Goal: Task Accomplishment & Management: Manage account settings

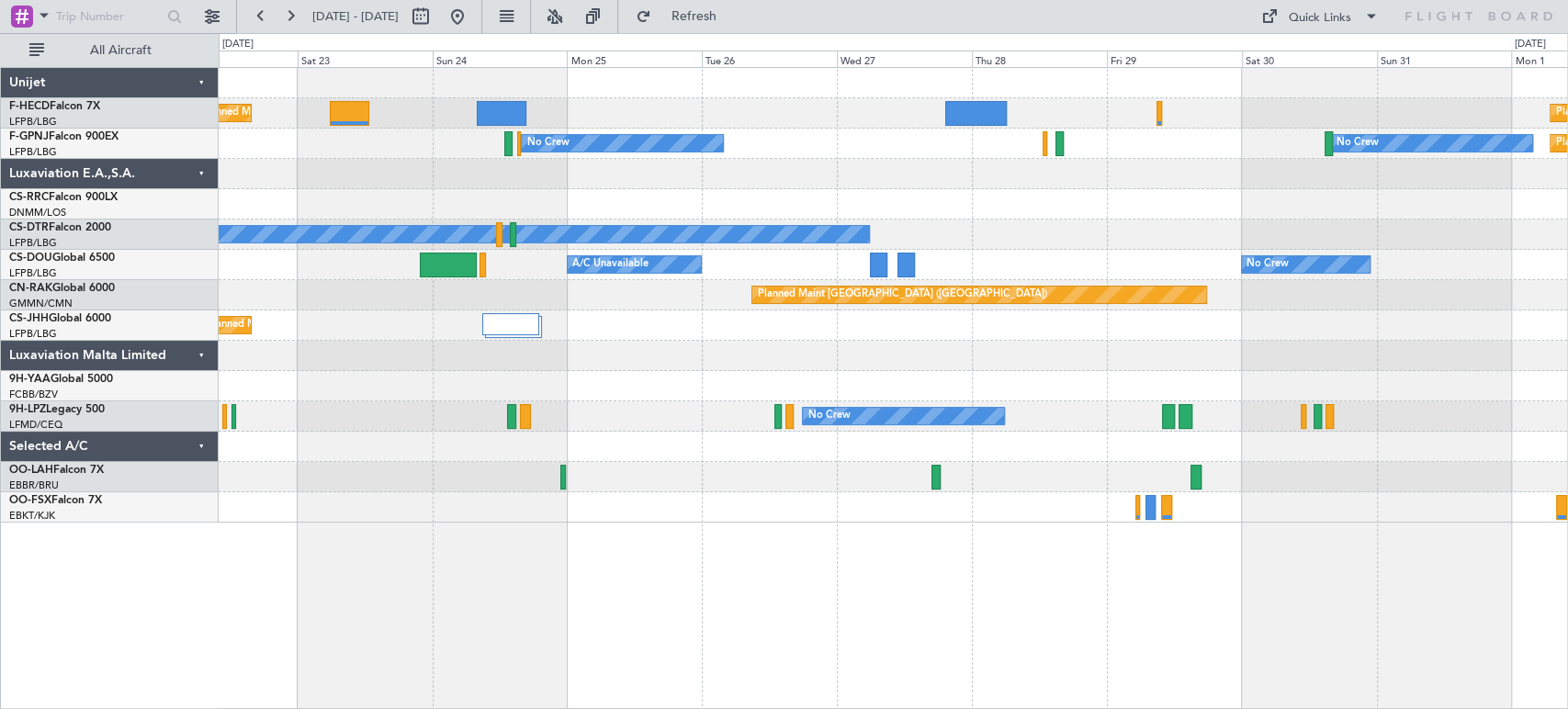
click at [1141, 246] on div "Planned Maint [GEOGRAPHIC_DATA] ([GEOGRAPHIC_DATA]) Planned Maint [GEOGRAPHIC_D…" at bounding box center [893, 295] width 1349 height 454
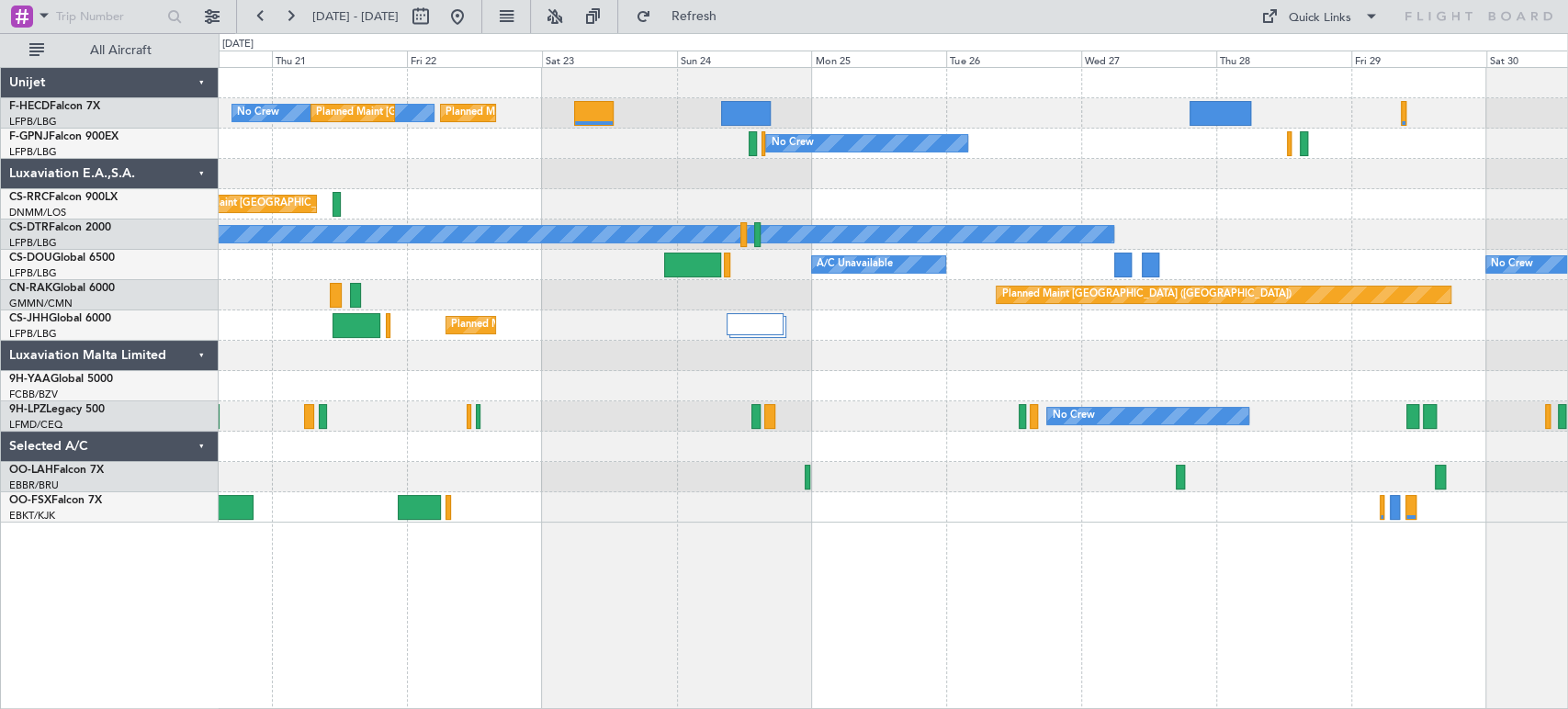
click at [1271, 482] on div "Planned Maint [GEOGRAPHIC_DATA] ([GEOGRAPHIC_DATA]) No Crew Planned Maint [GEOG…" at bounding box center [893, 295] width 1349 height 454
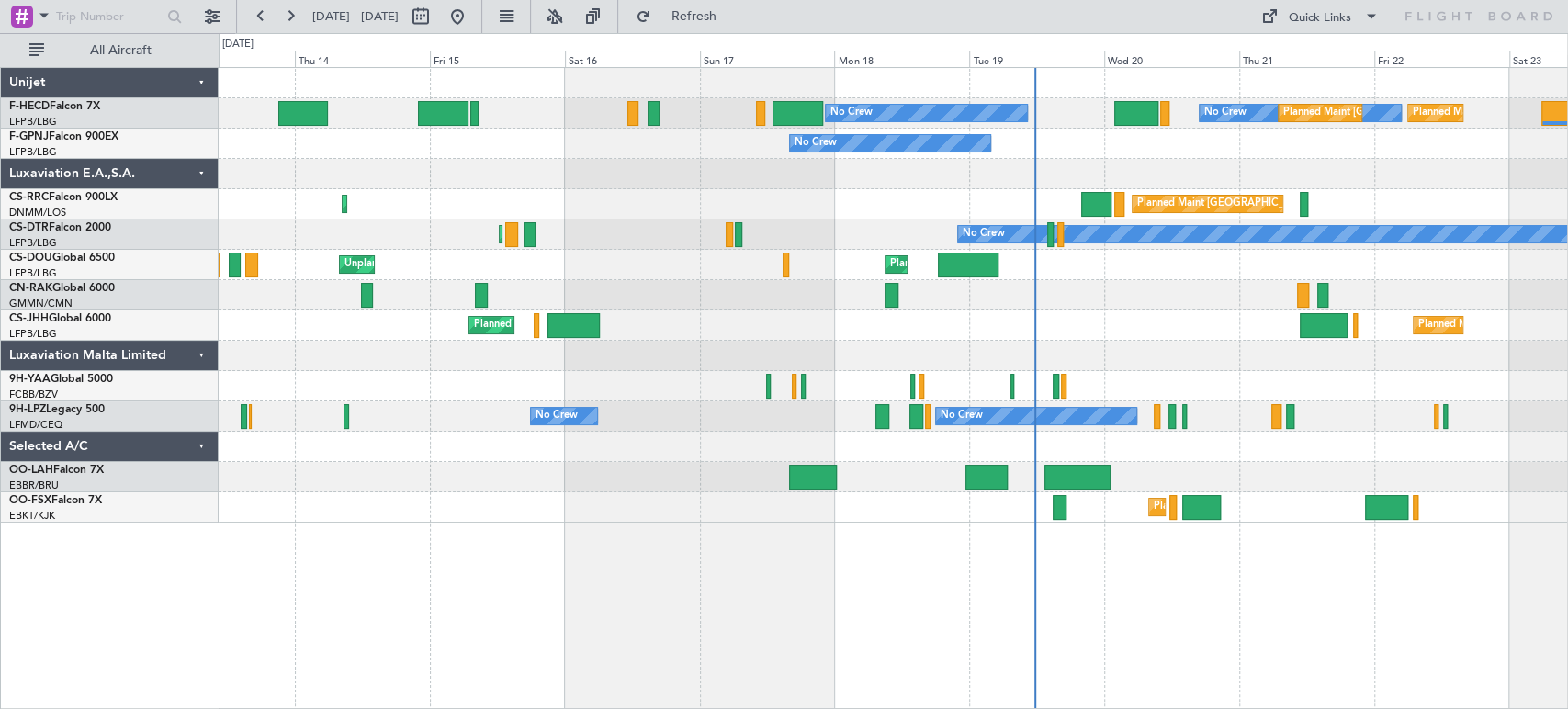
click at [998, 446] on div at bounding box center [893, 446] width 1349 height 30
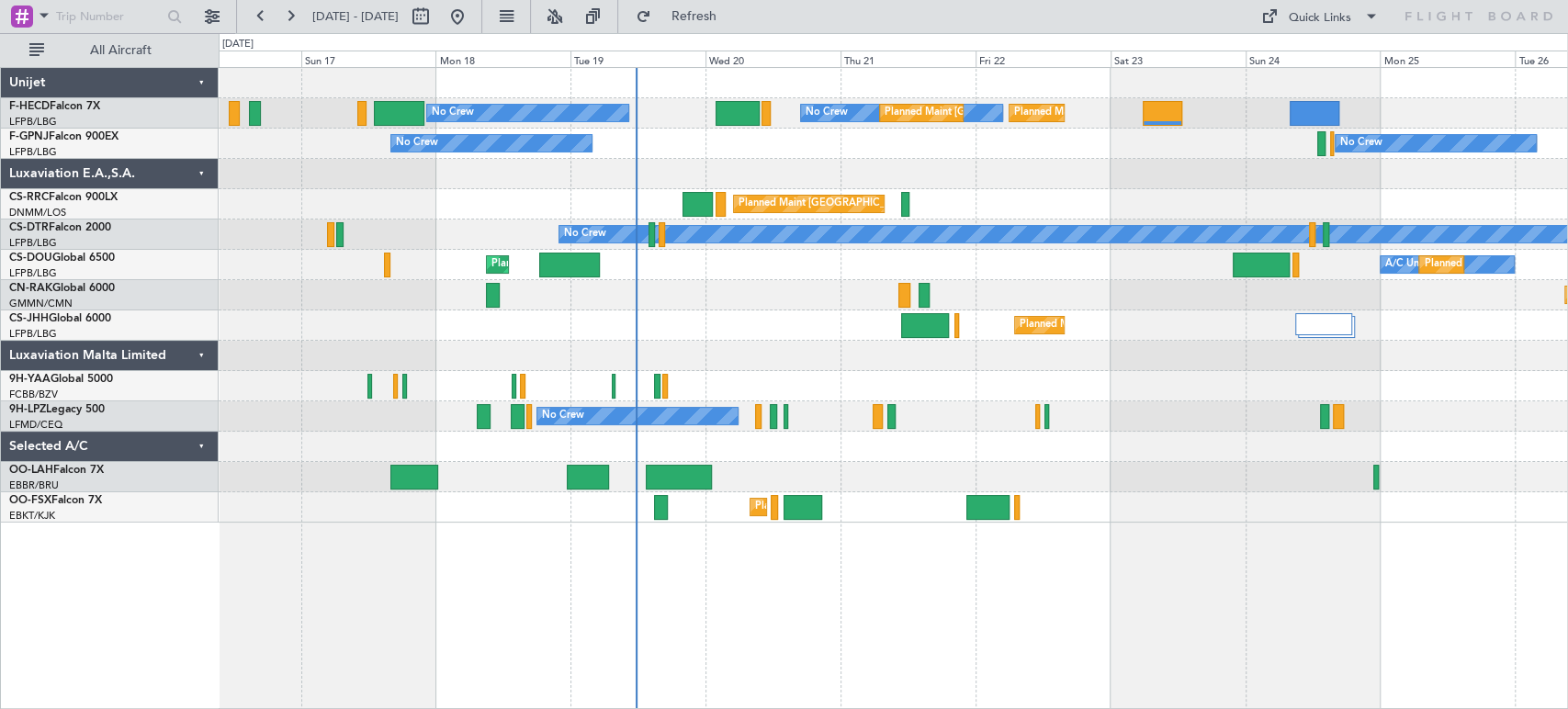
click at [546, 463] on div "No Crew Planned Maint [GEOGRAPHIC_DATA] ([GEOGRAPHIC_DATA]) No Crew Planned Mai…" at bounding box center [893, 295] width 1349 height 454
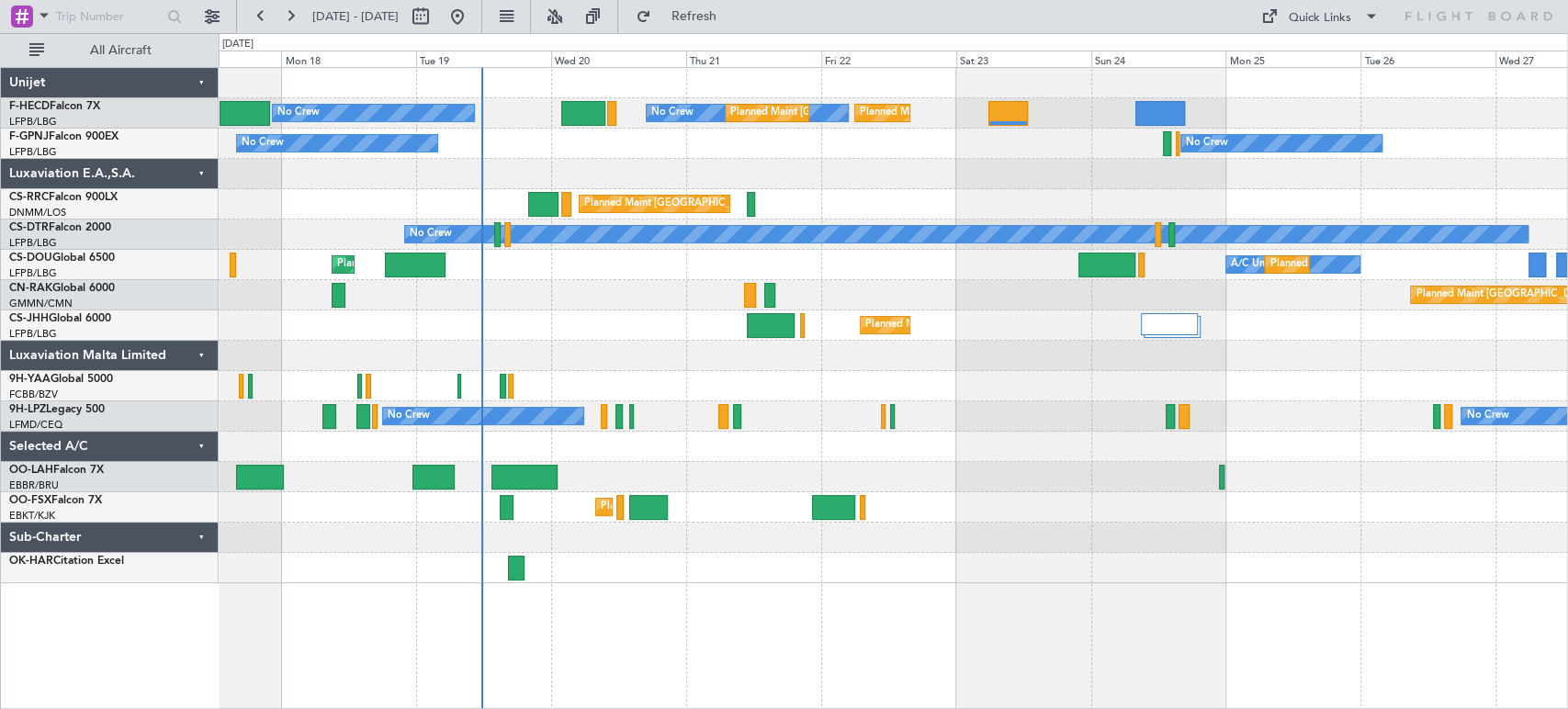
click at [730, 342] on div "No Crew Planned Maint [GEOGRAPHIC_DATA] ([GEOGRAPHIC_DATA]) No Crew Planned Mai…" at bounding box center [893, 325] width 1349 height 515
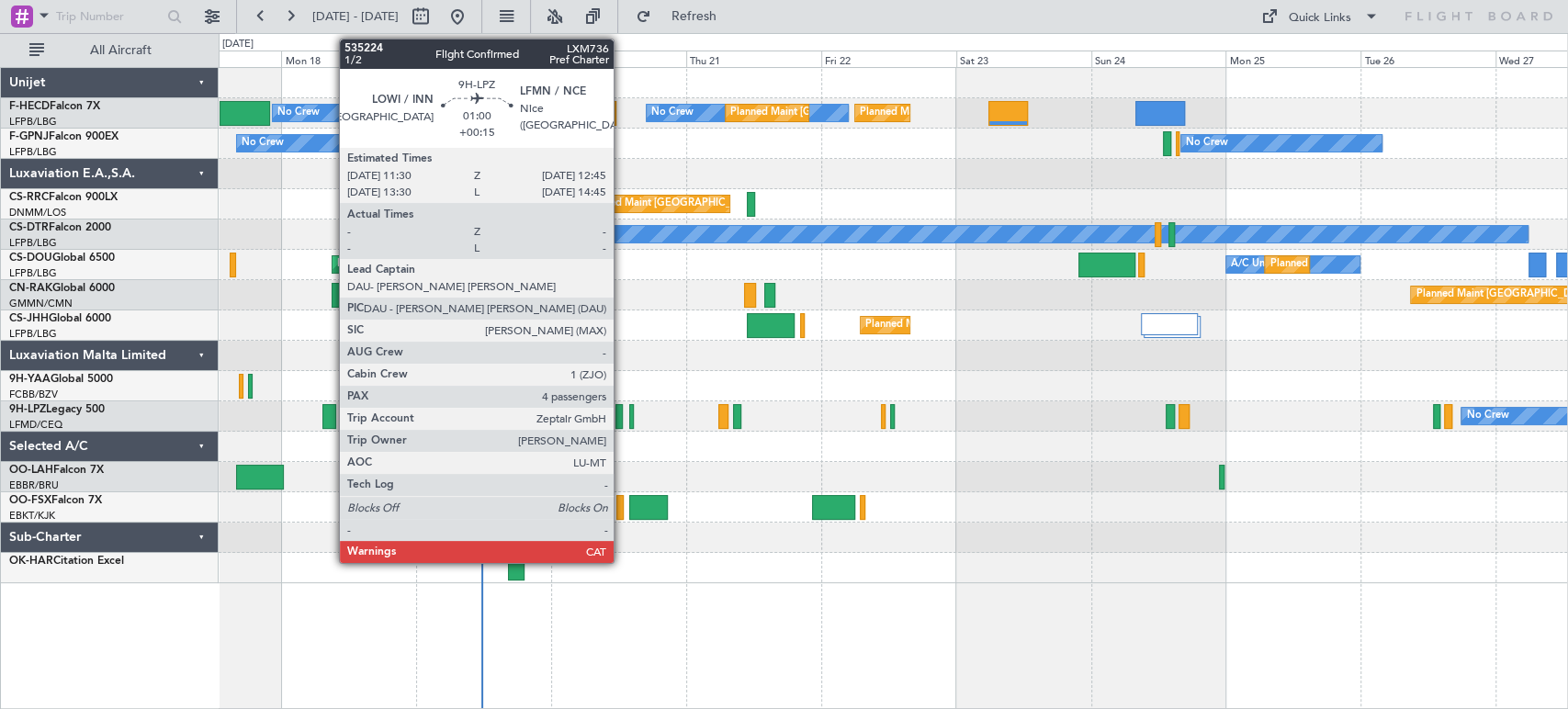
click at [622, 413] on div at bounding box center [618, 416] width 7 height 25
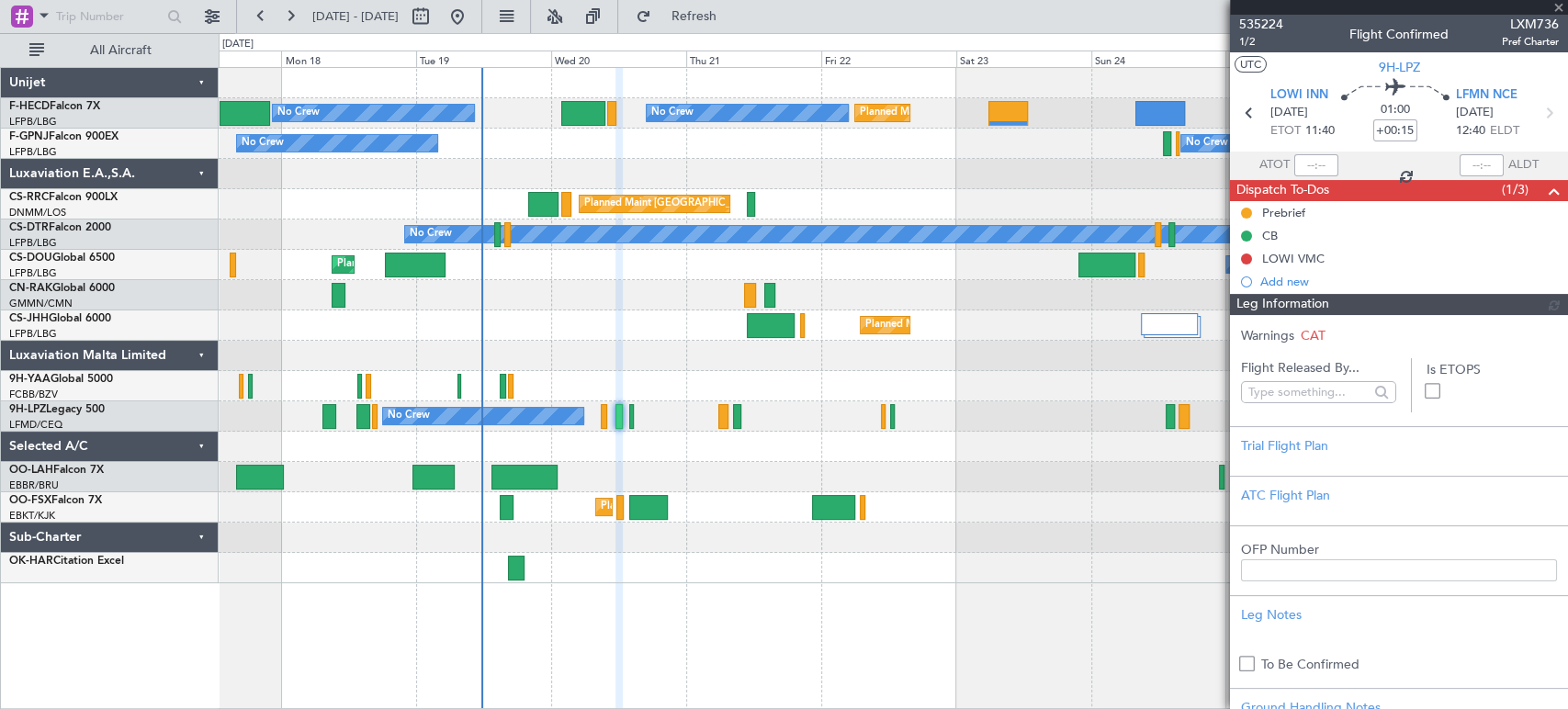
click at [1261, 18] on span "535224" at bounding box center [1260, 25] width 44 height 20
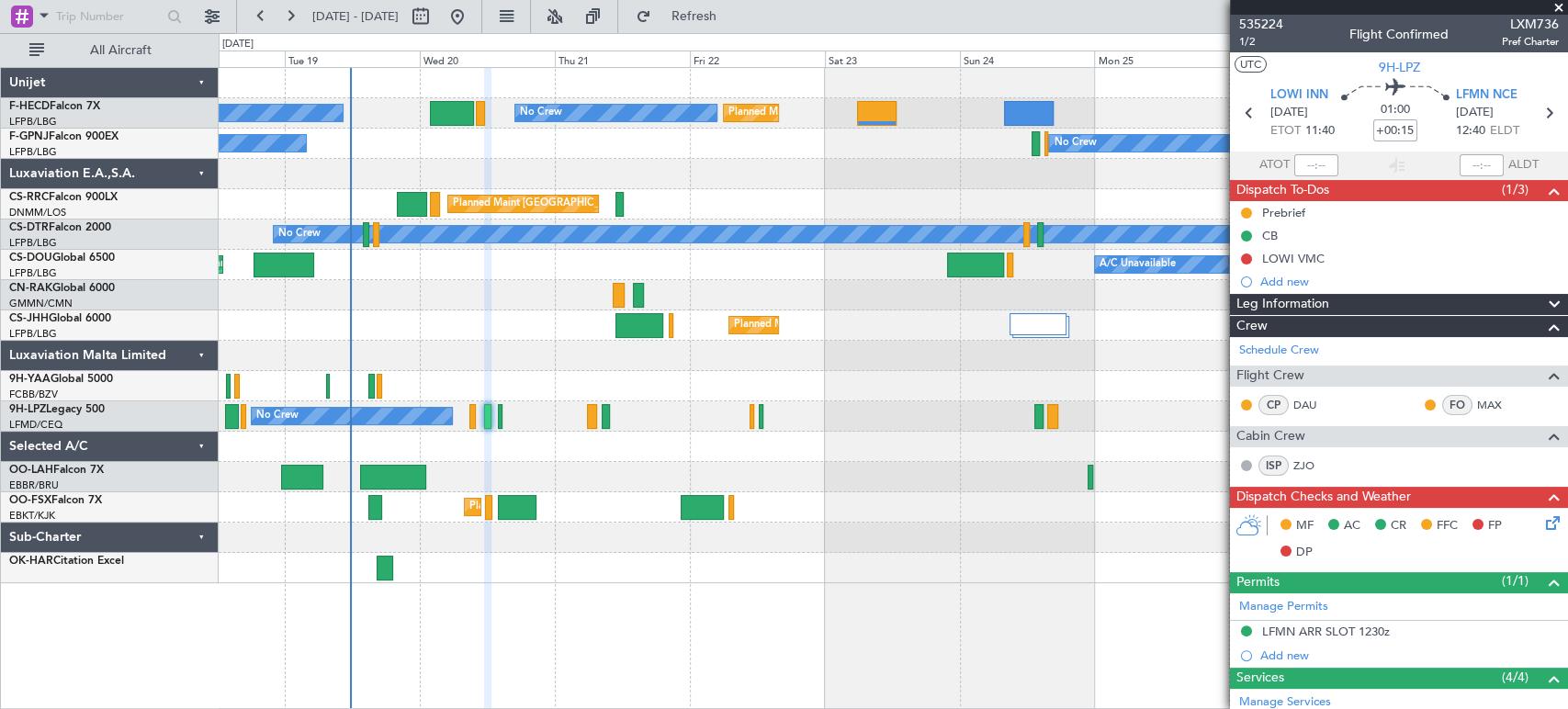
click at [574, 450] on div at bounding box center [893, 446] width 1349 height 30
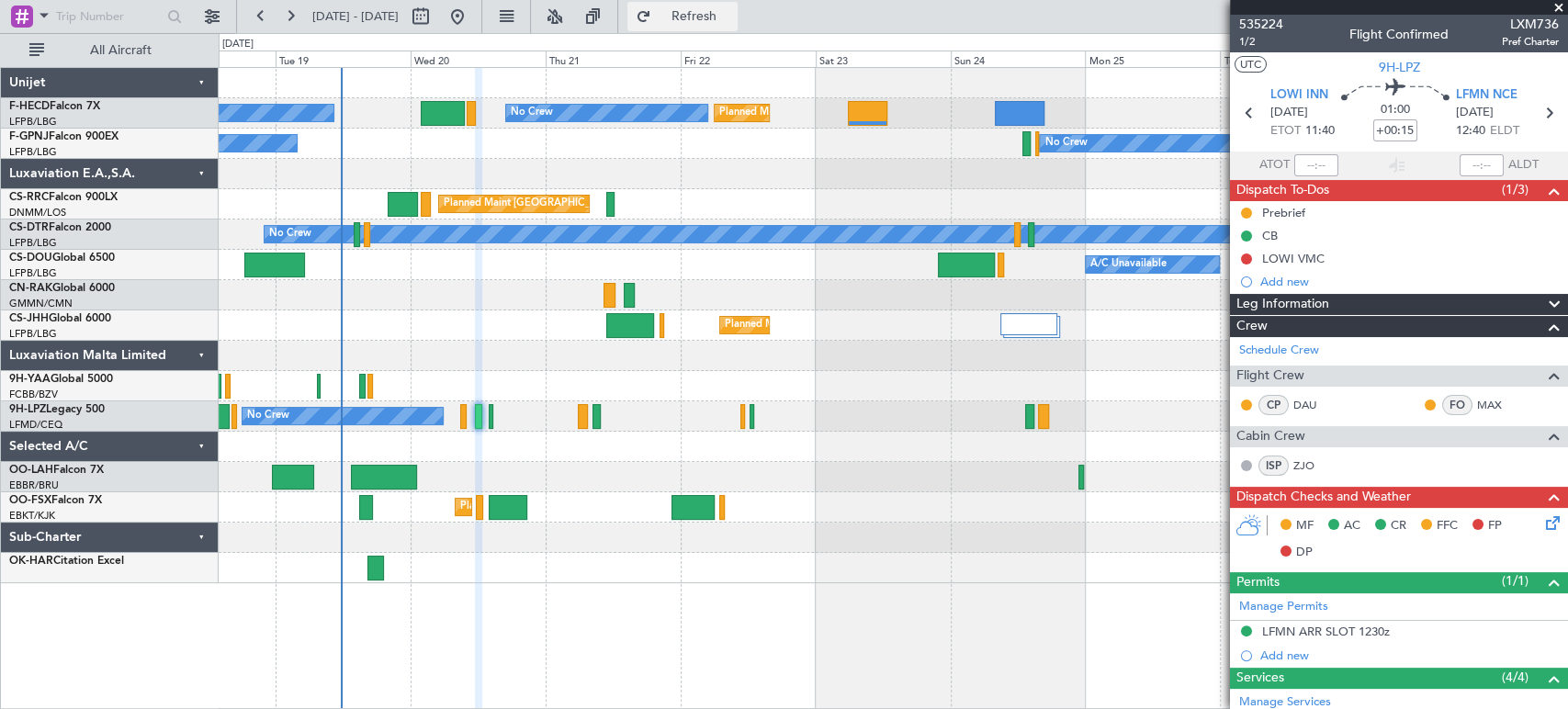
click at [732, 10] on span "Refresh" at bounding box center [693, 16] width 77 height 13
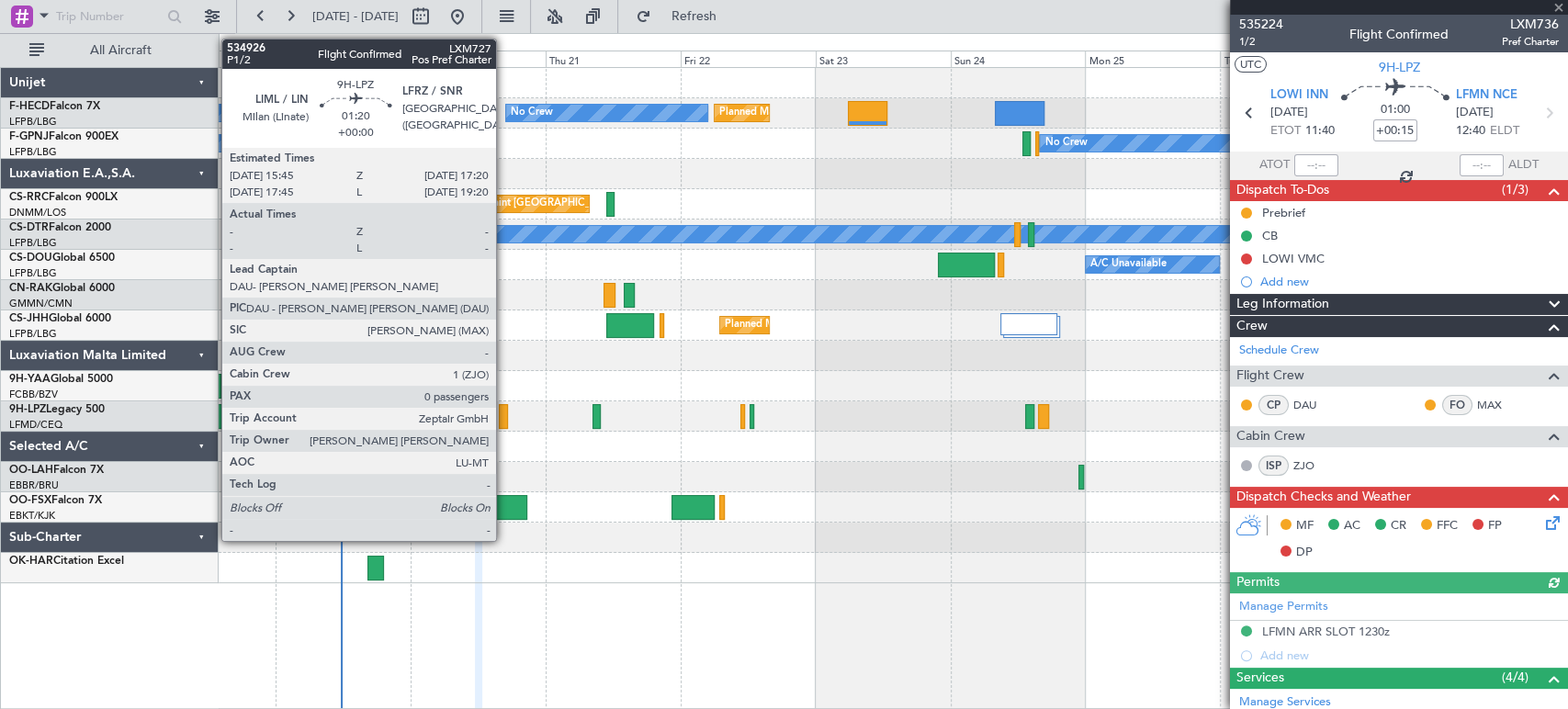
click at [504, 417] on div at bounding box center [502, 416] width 9 height 25
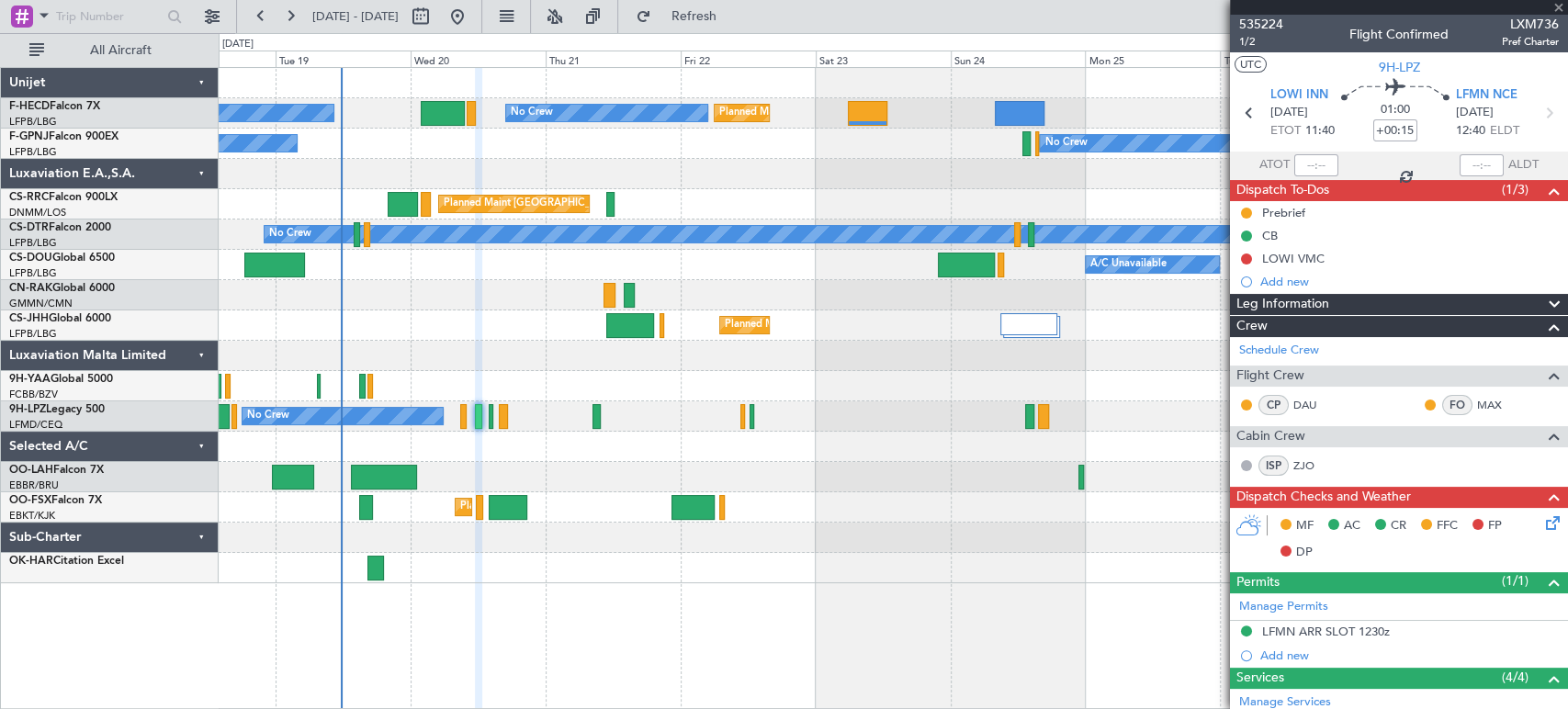
type input "0"
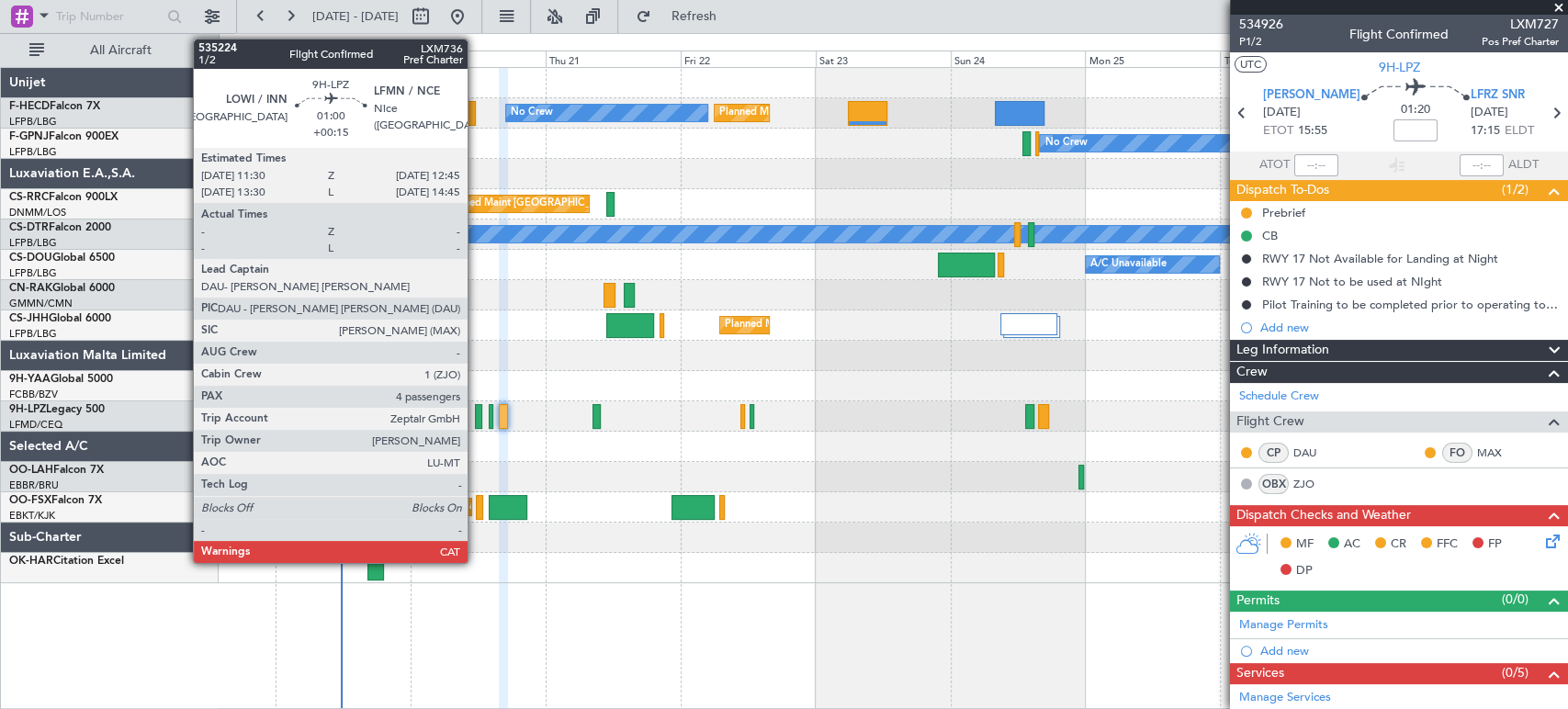
click at [476, 417] on div at bounding box center [478, 416] width 7 height 25
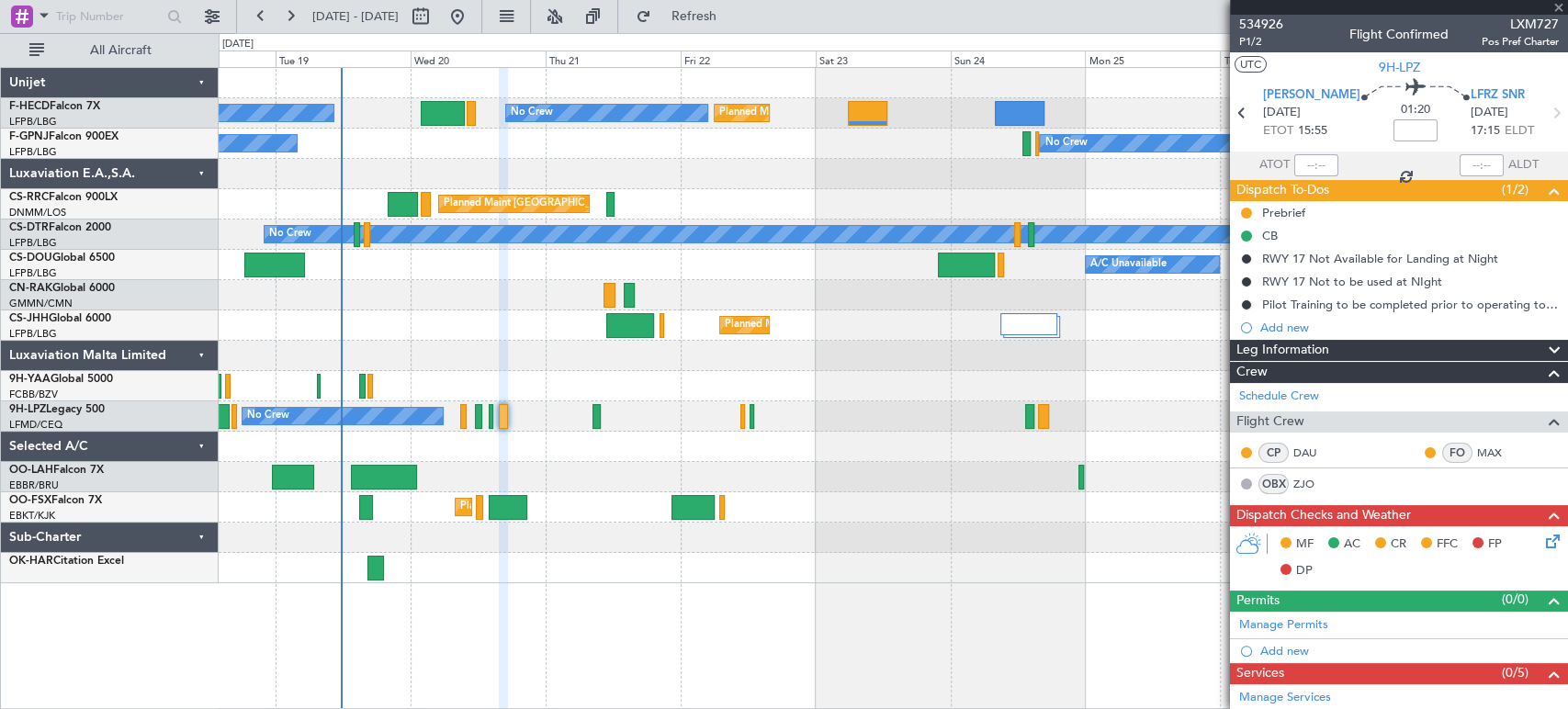
type input "+00:15"
type input "4"
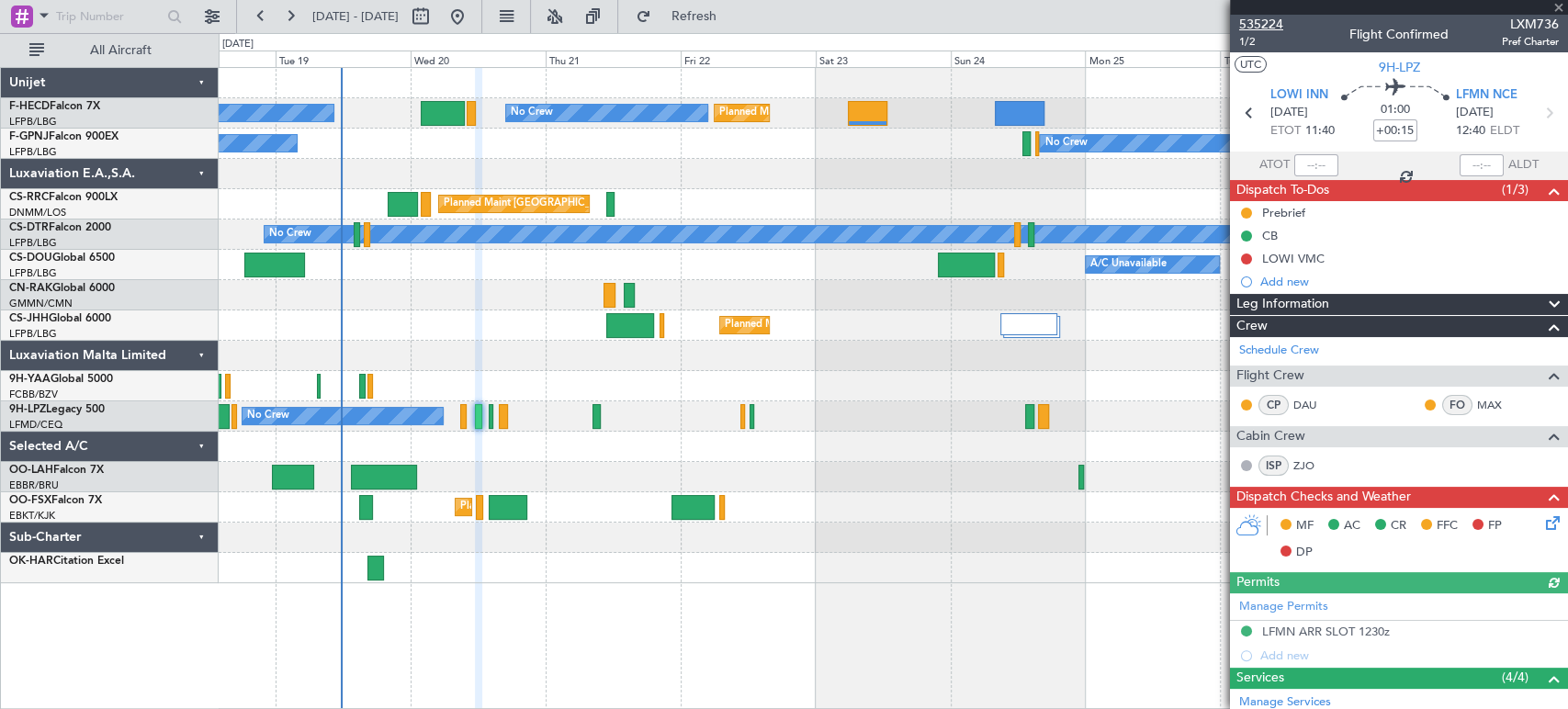
click at [1258, 21] on span "535224" at bounding box center [1260, 25] width 44 height 20
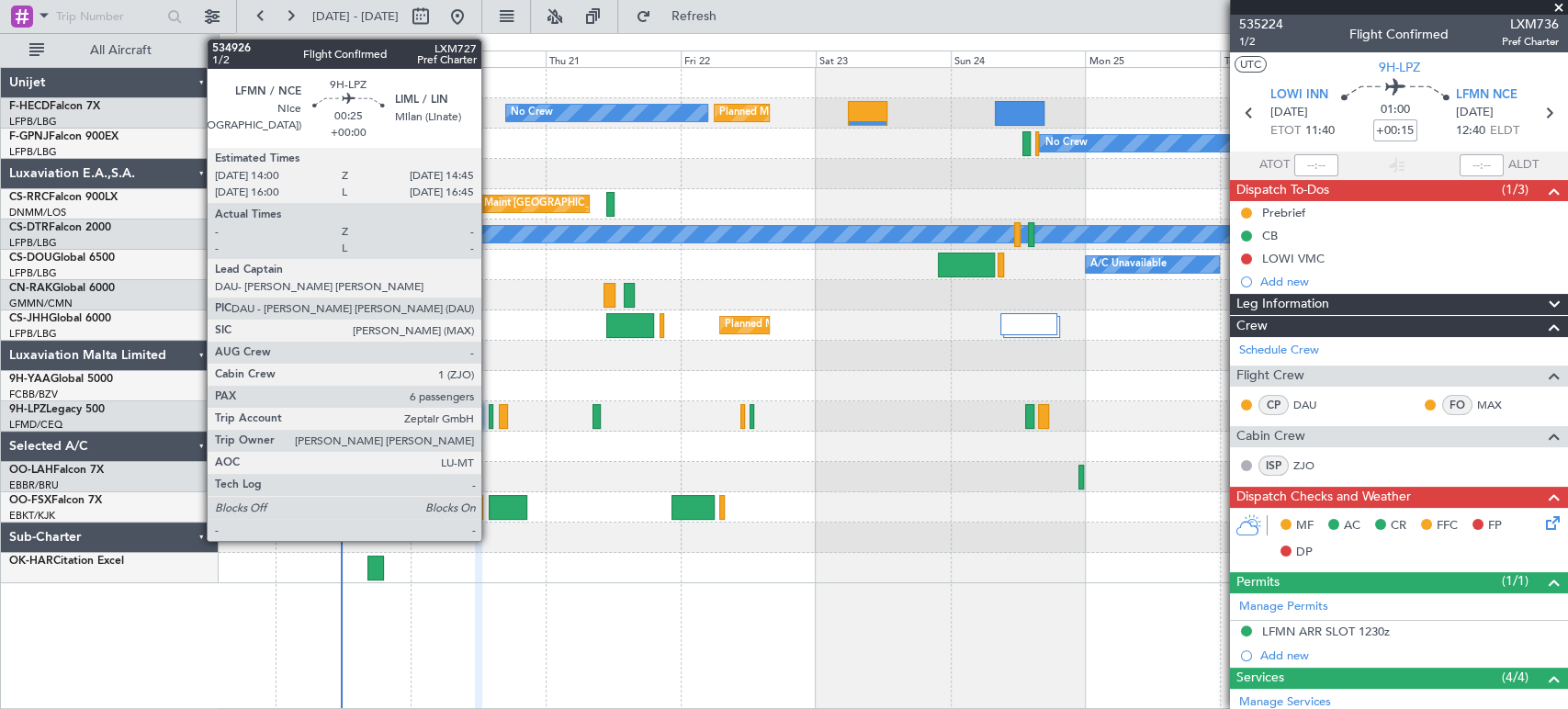
click at [490, 414] on div at bounding box center [491, 416] width 5 height 25
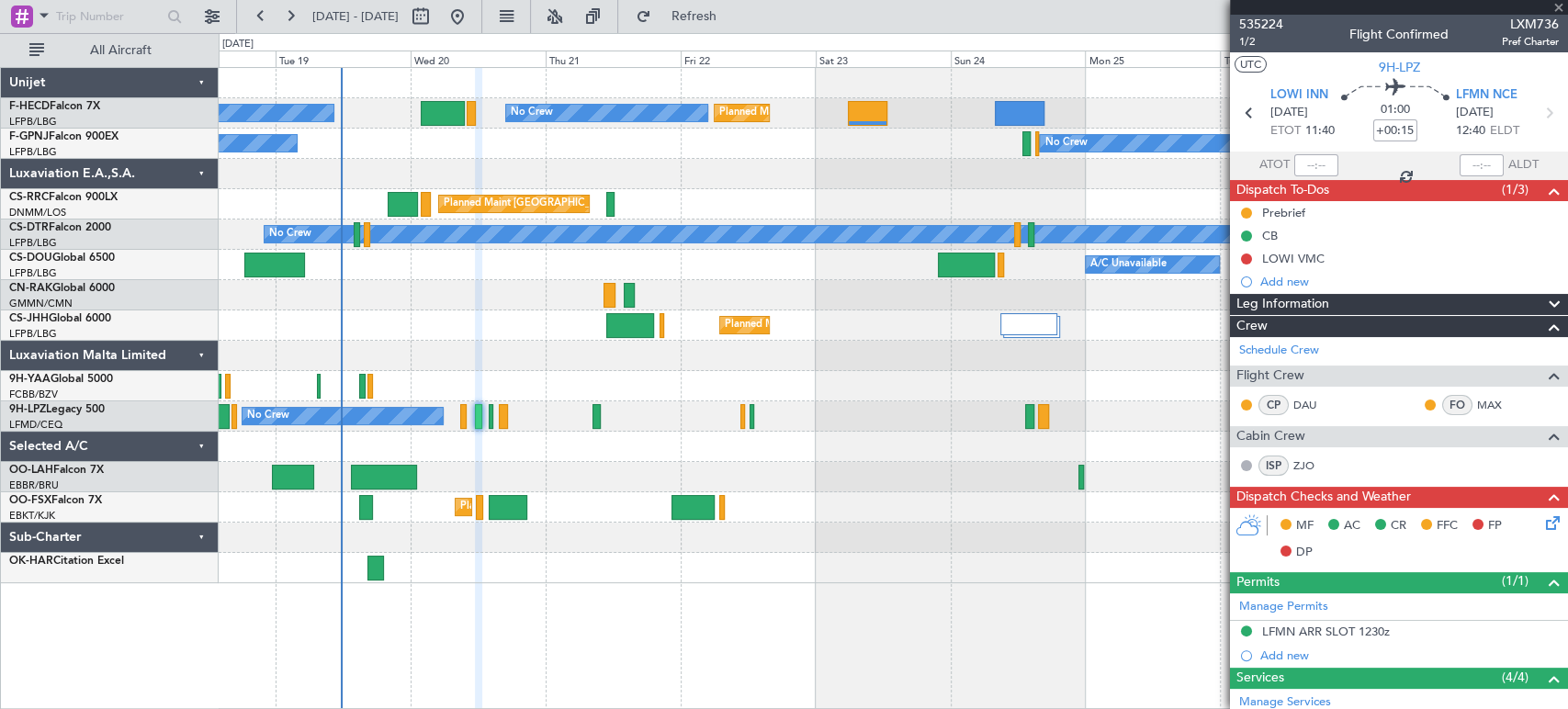
type input "6"
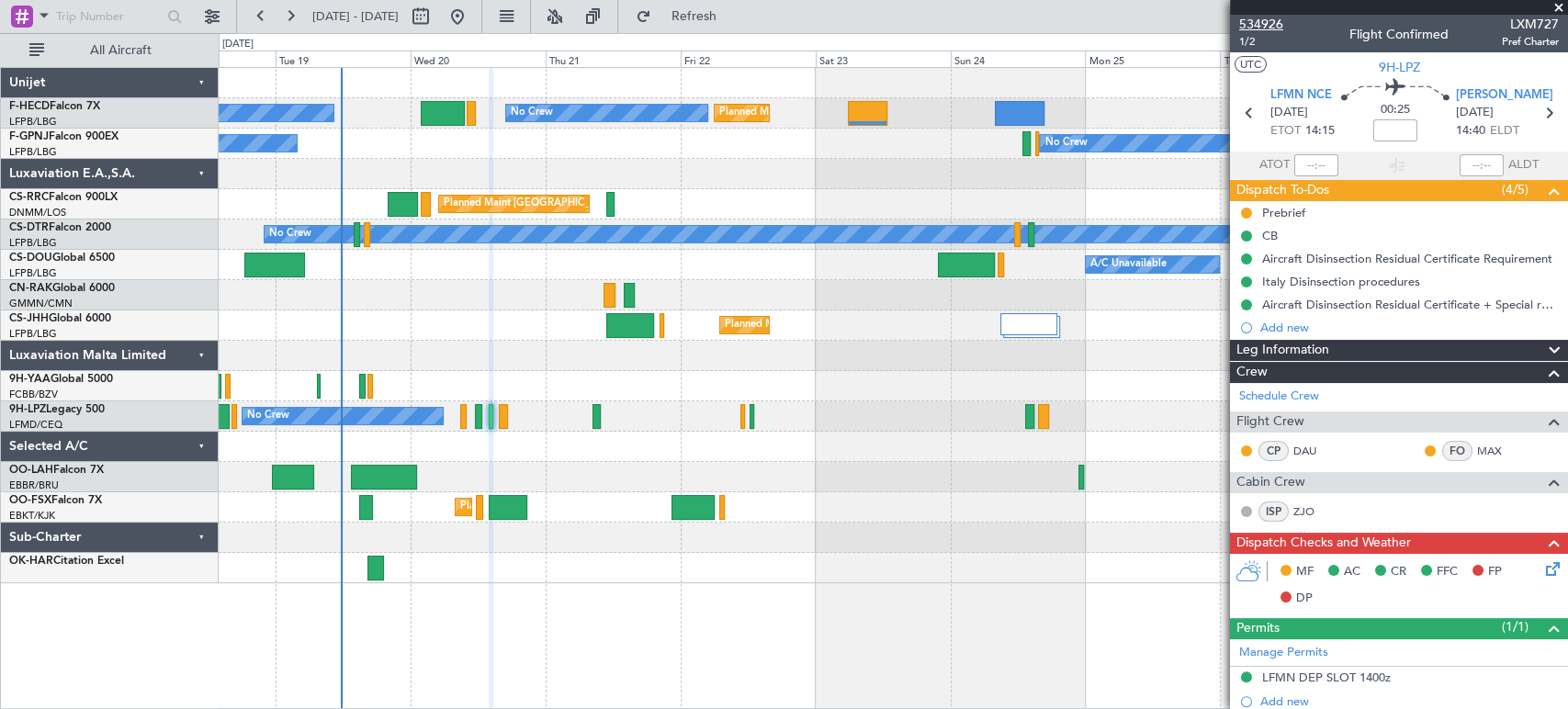
click at [1259, 27] on span "534926" at bounding box center [1260, 25] width 44 height 20
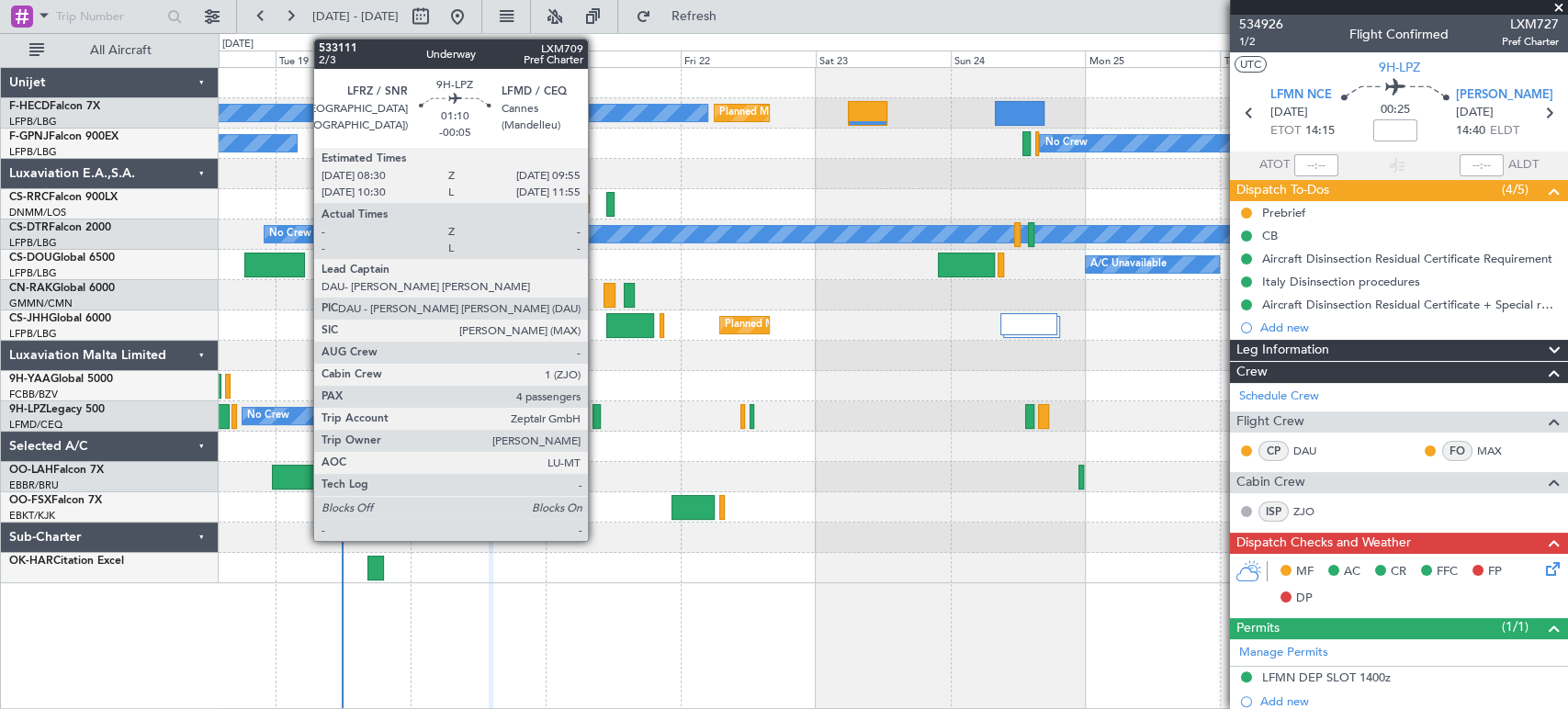
click at [596, 416] on div at bounding box center [597, 416] width 8 height 25
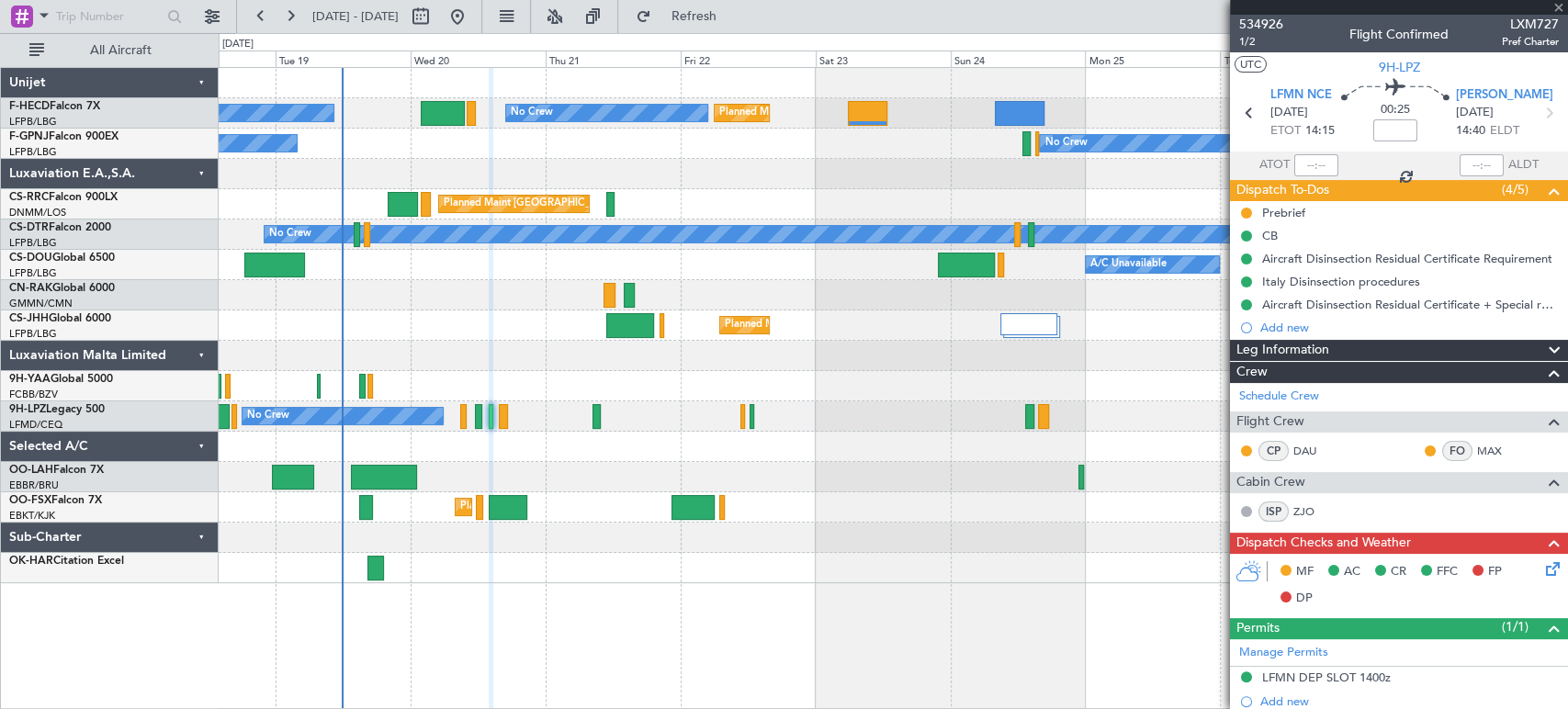
type input "-00:05"
type input "4"
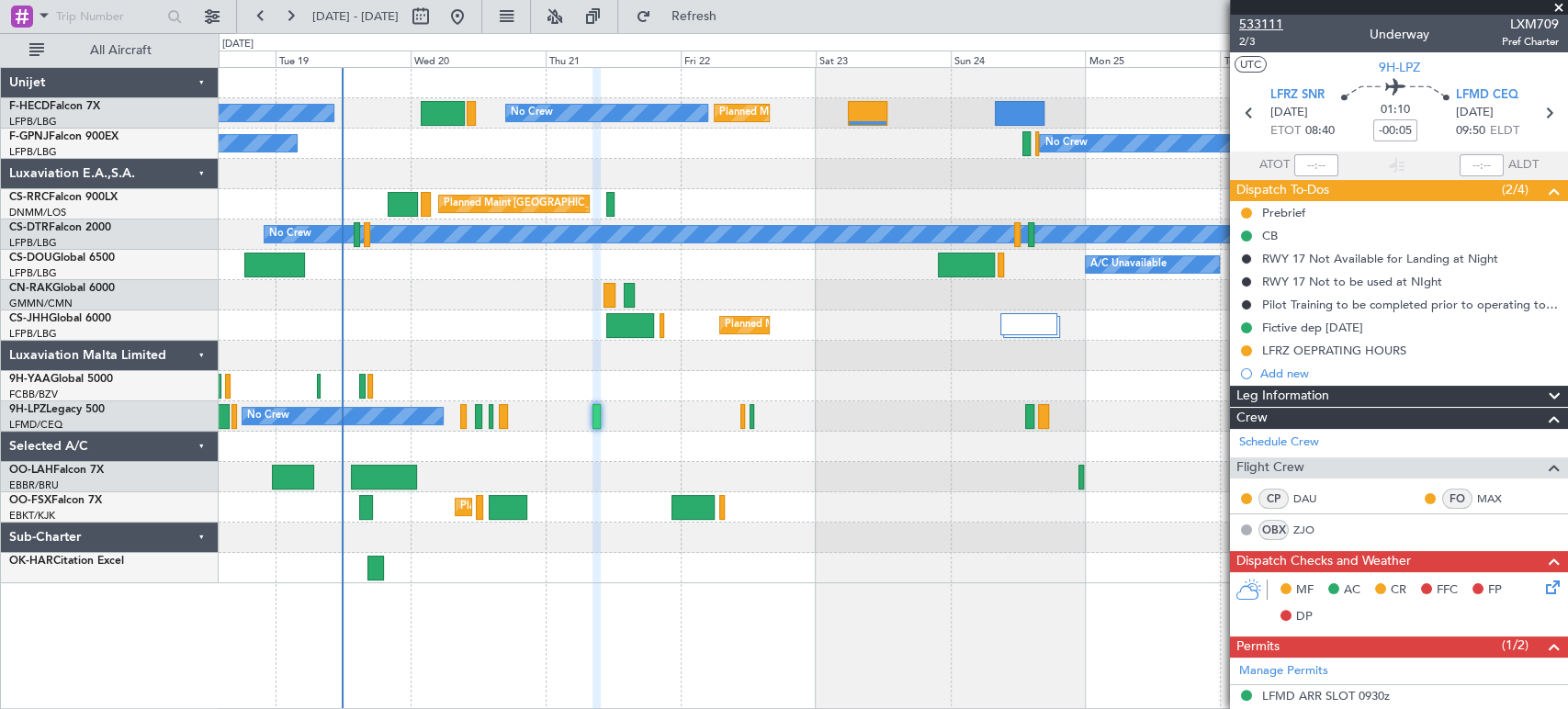
click at [1247, 16] on span "533111" at bounding box center [1260, 25] width 44 height 20
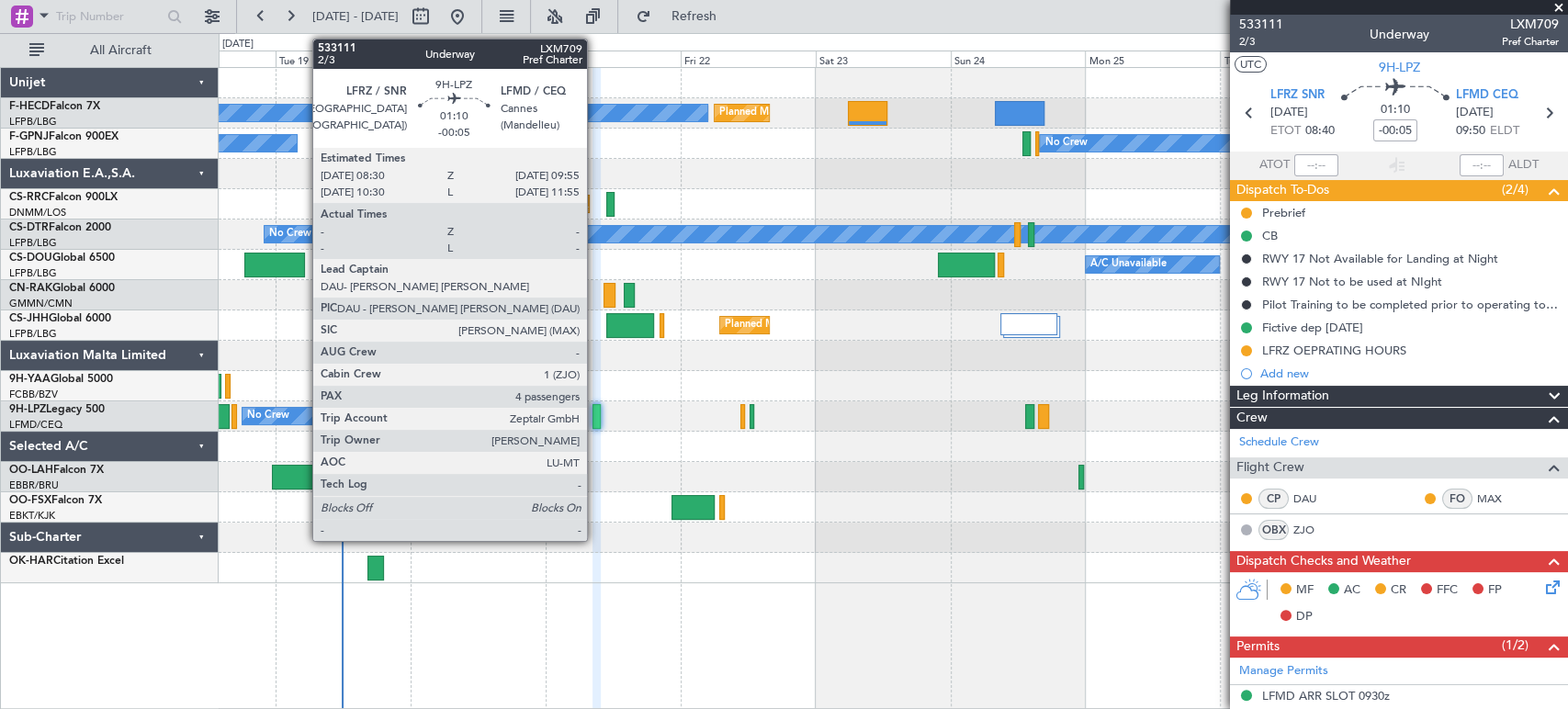
click at [595, 416] on div at bounding box center [597, 416] width 8 height 25
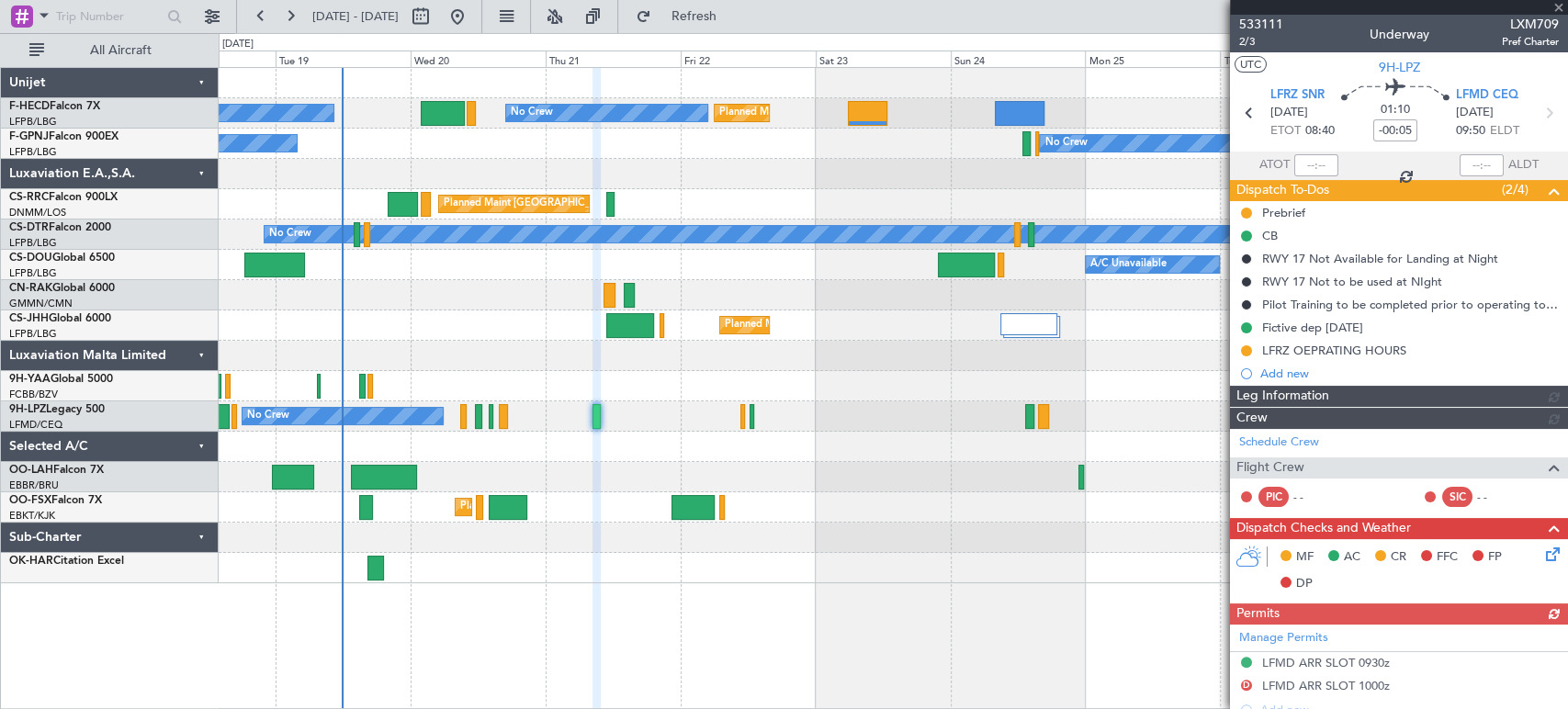
click at [595, 416] on div at bounding box center [597, 416] width 8 height 25
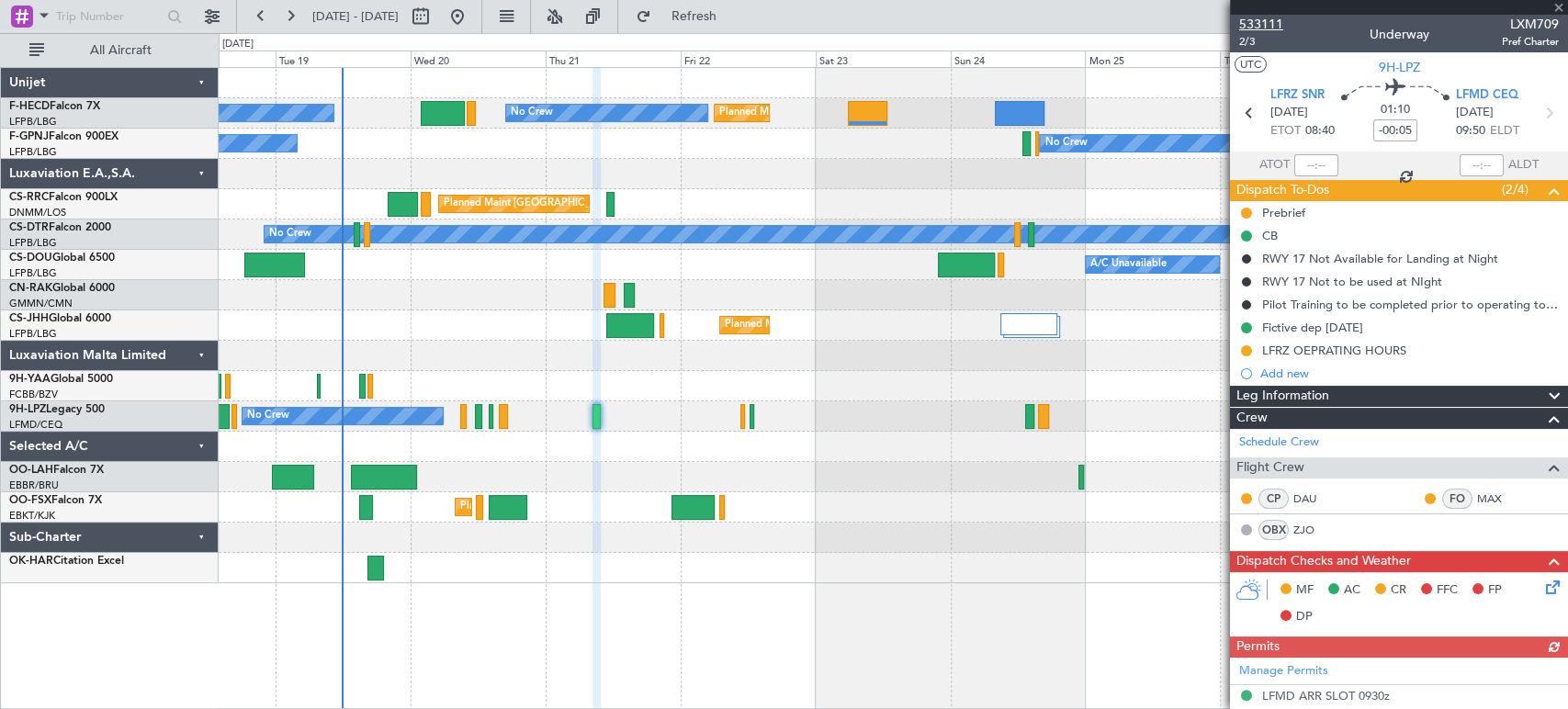
click at [1278, 17] on span "533111" at bounding box center [1260, 25] width 44 height 20
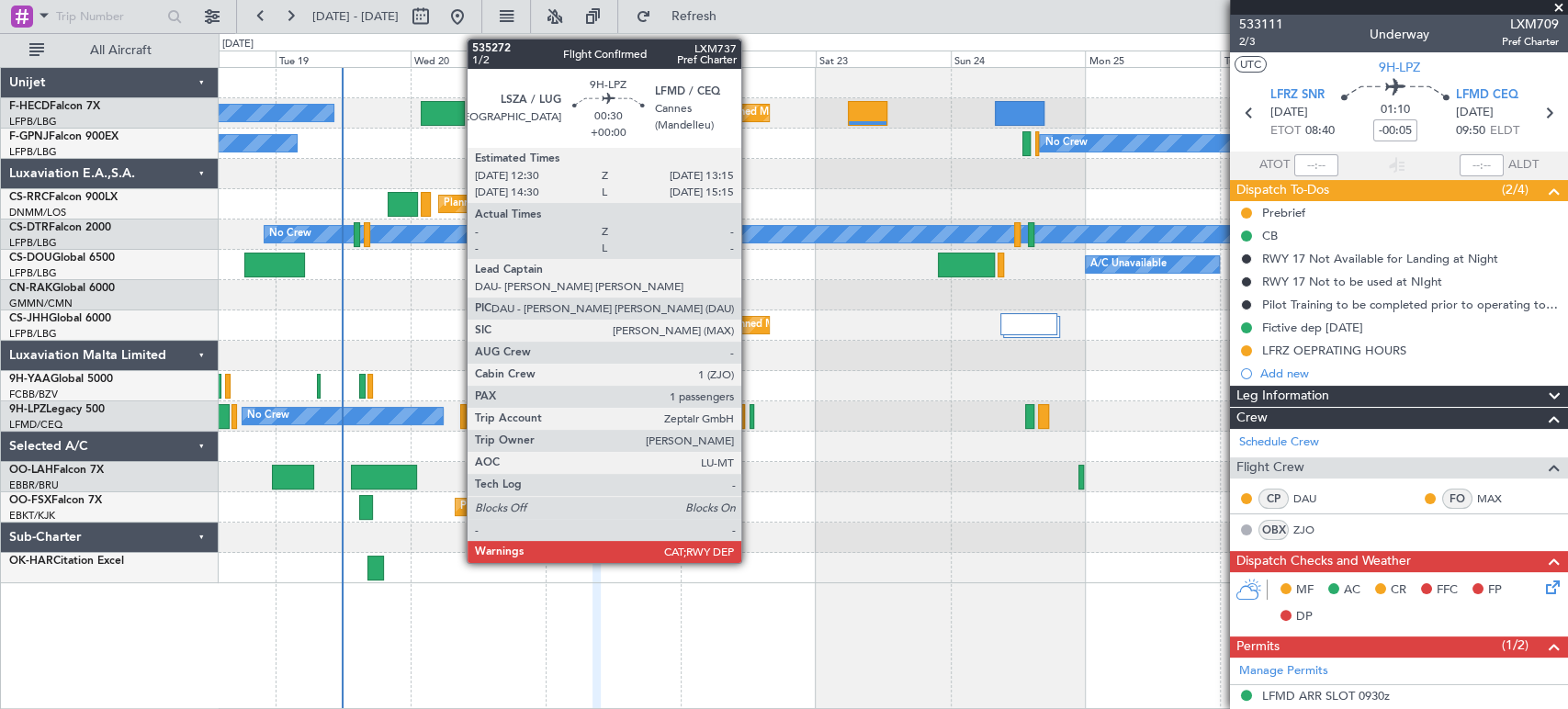
click at [749, 420] on div at bounding box center [751, 416] width 5 height 25
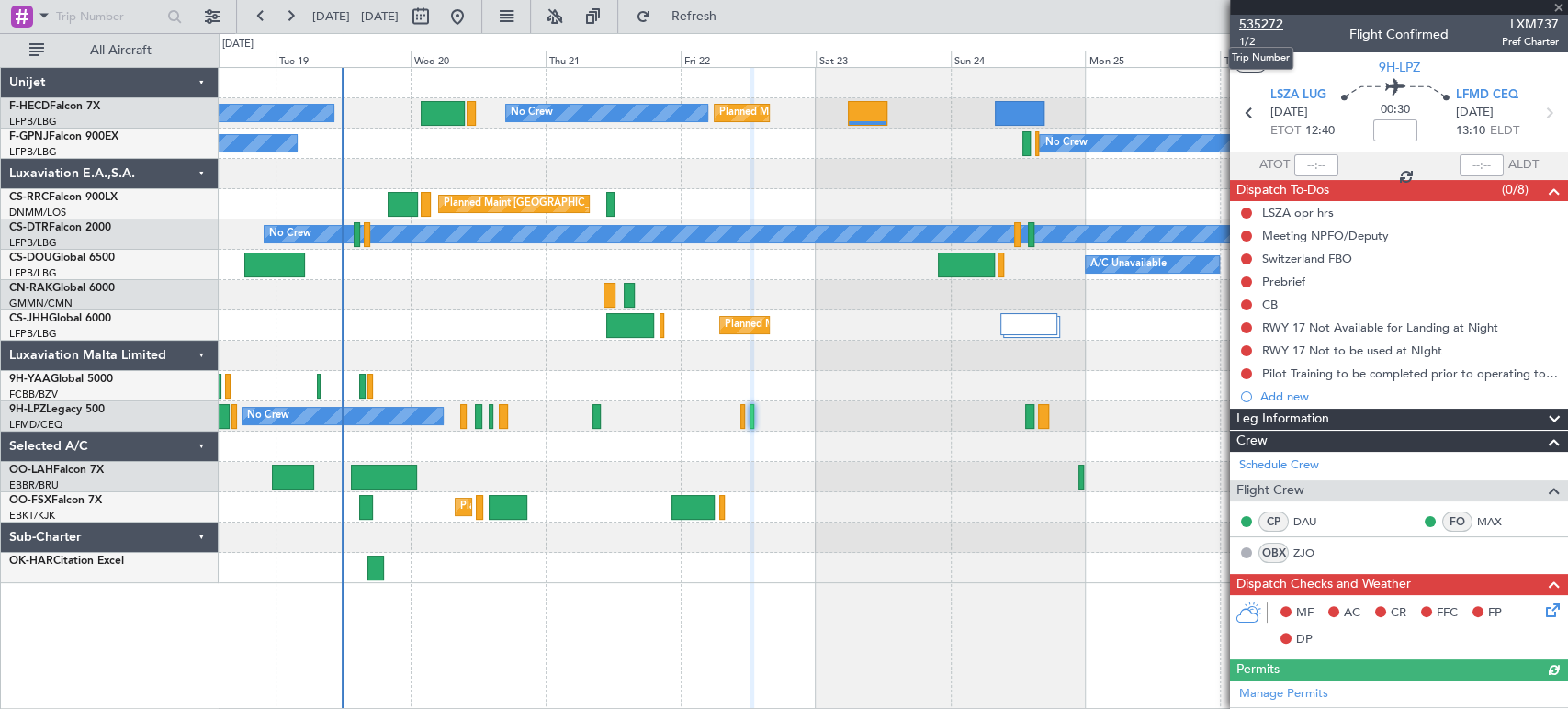
click at [1256, 27] on span "535272" at bounding box center [1260, 25] width 44 height 20
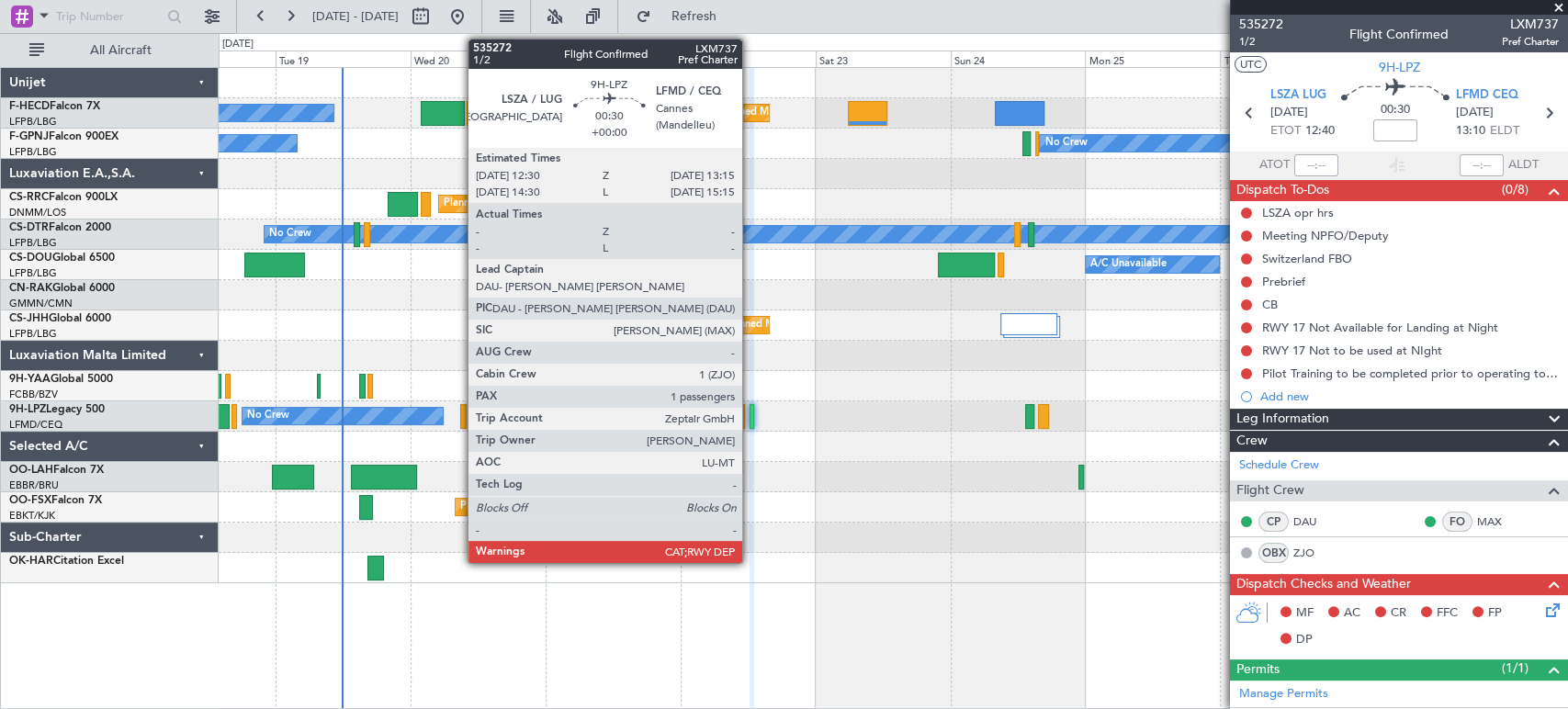
click at [750, 410] on div at bounding box center [751, 416] width 5 height 25
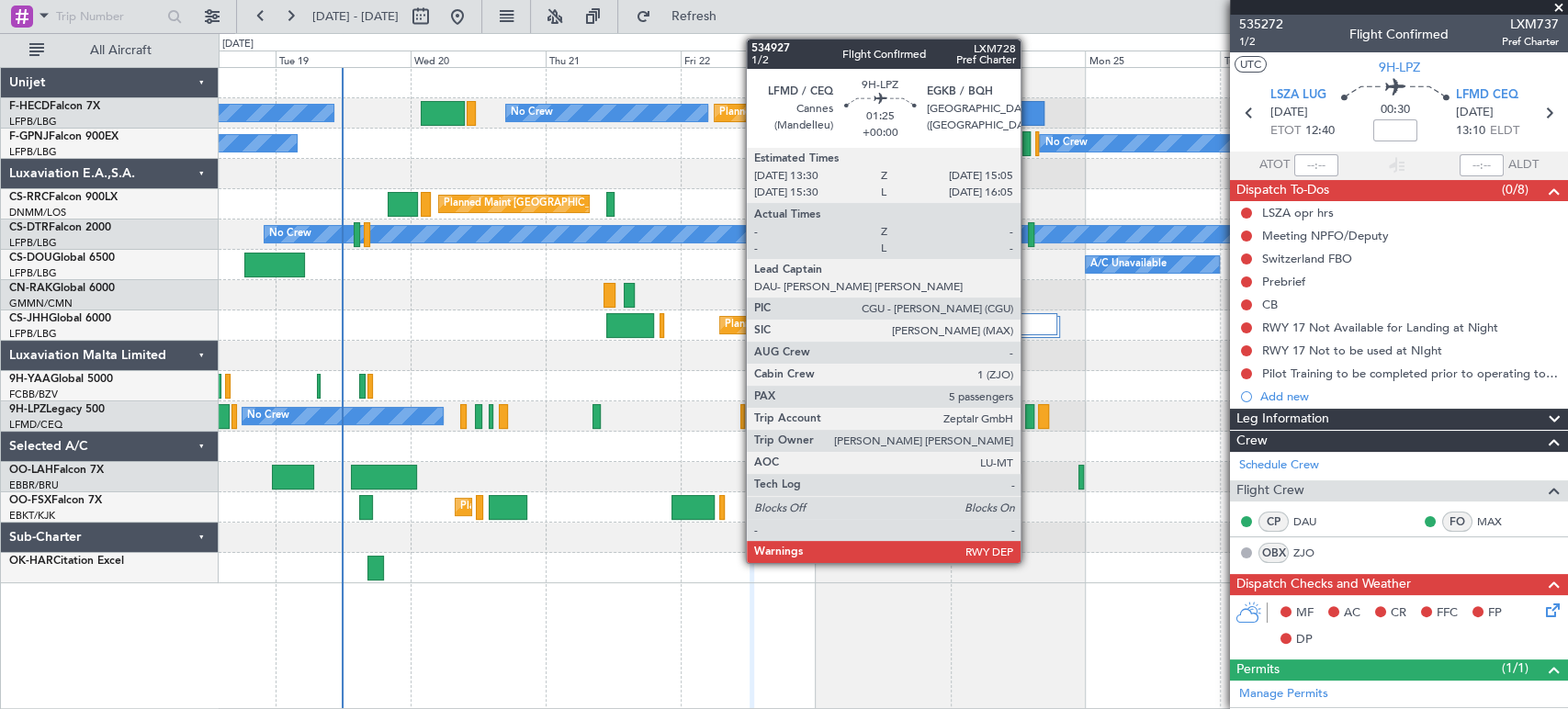
click at [1028, 412] on div at bounding box center [1029, 416] width 9 height 25
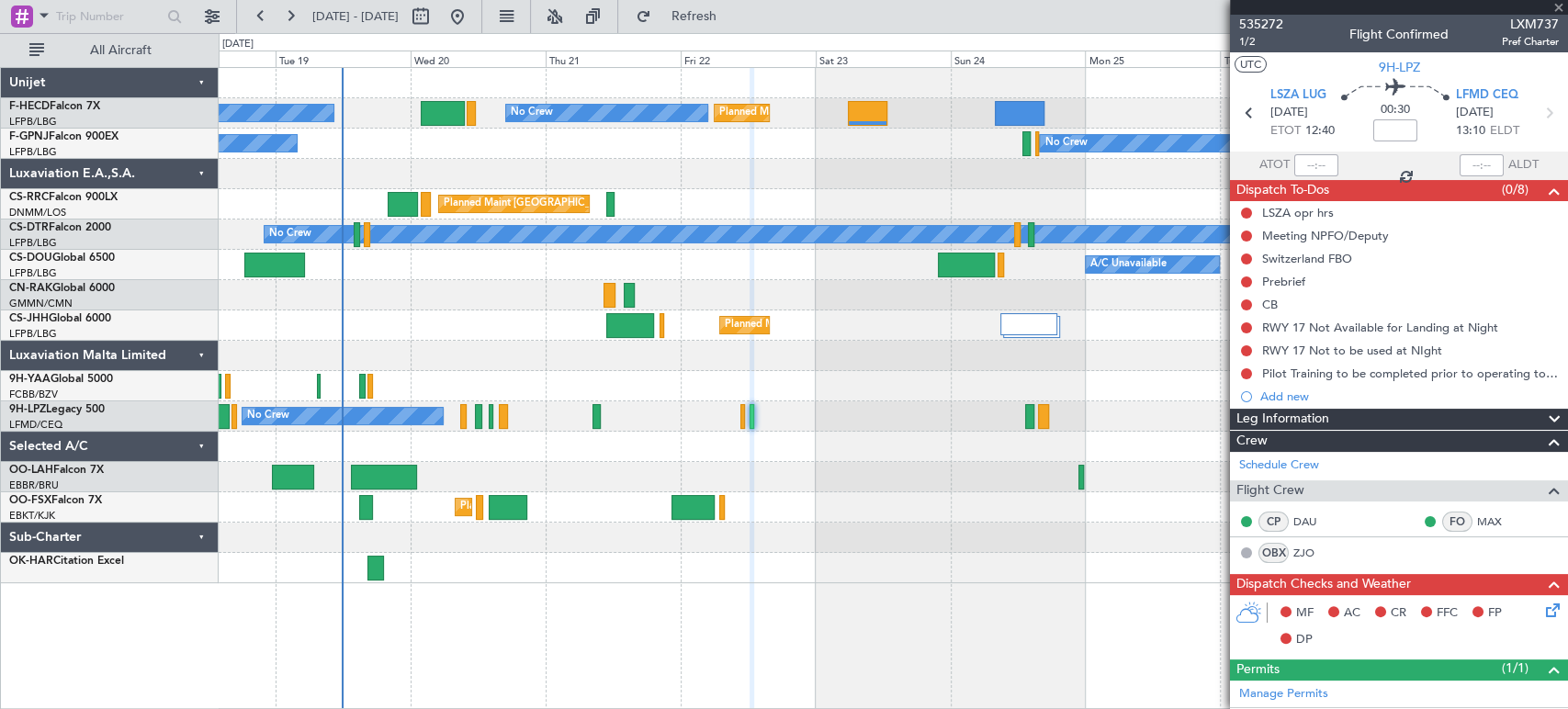
type input "5"
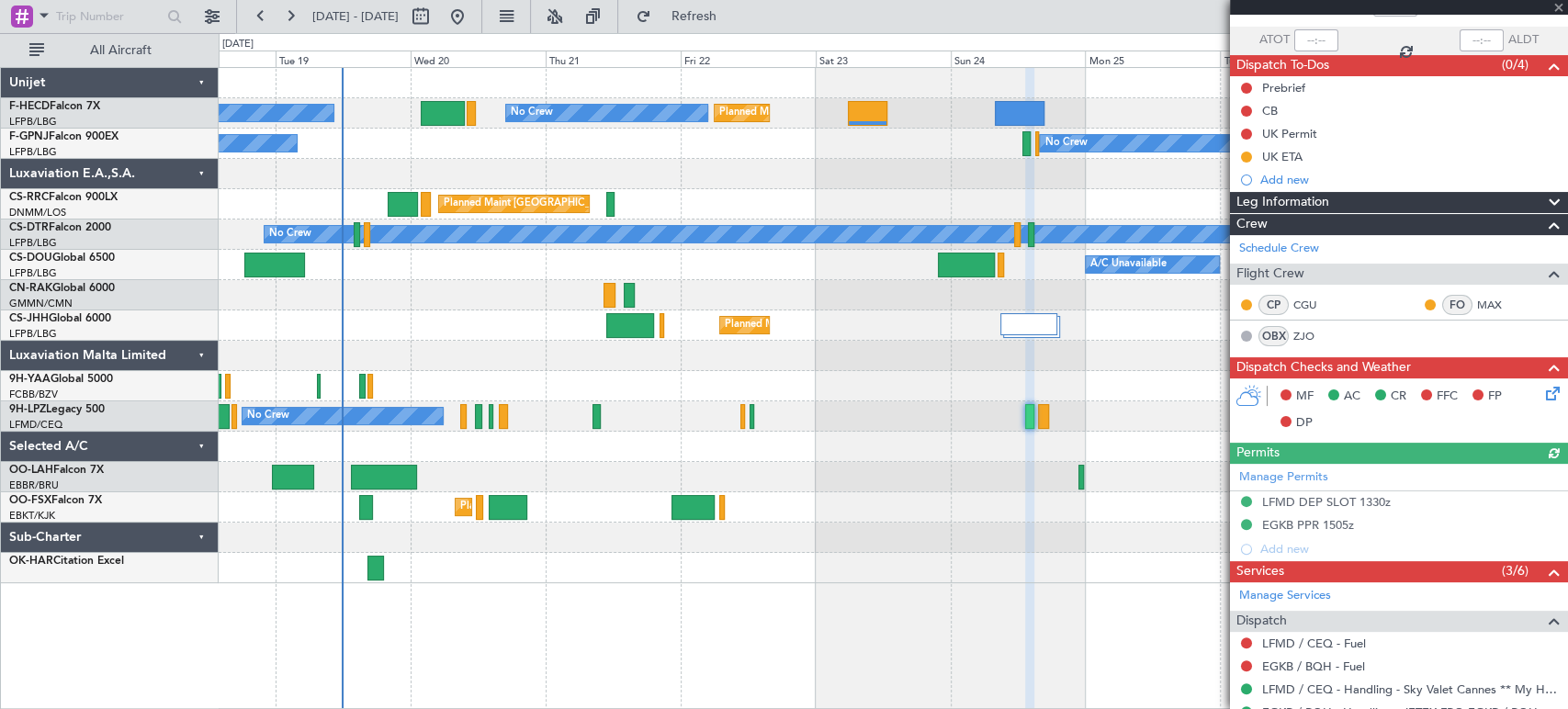
scroll to position [204, 0]
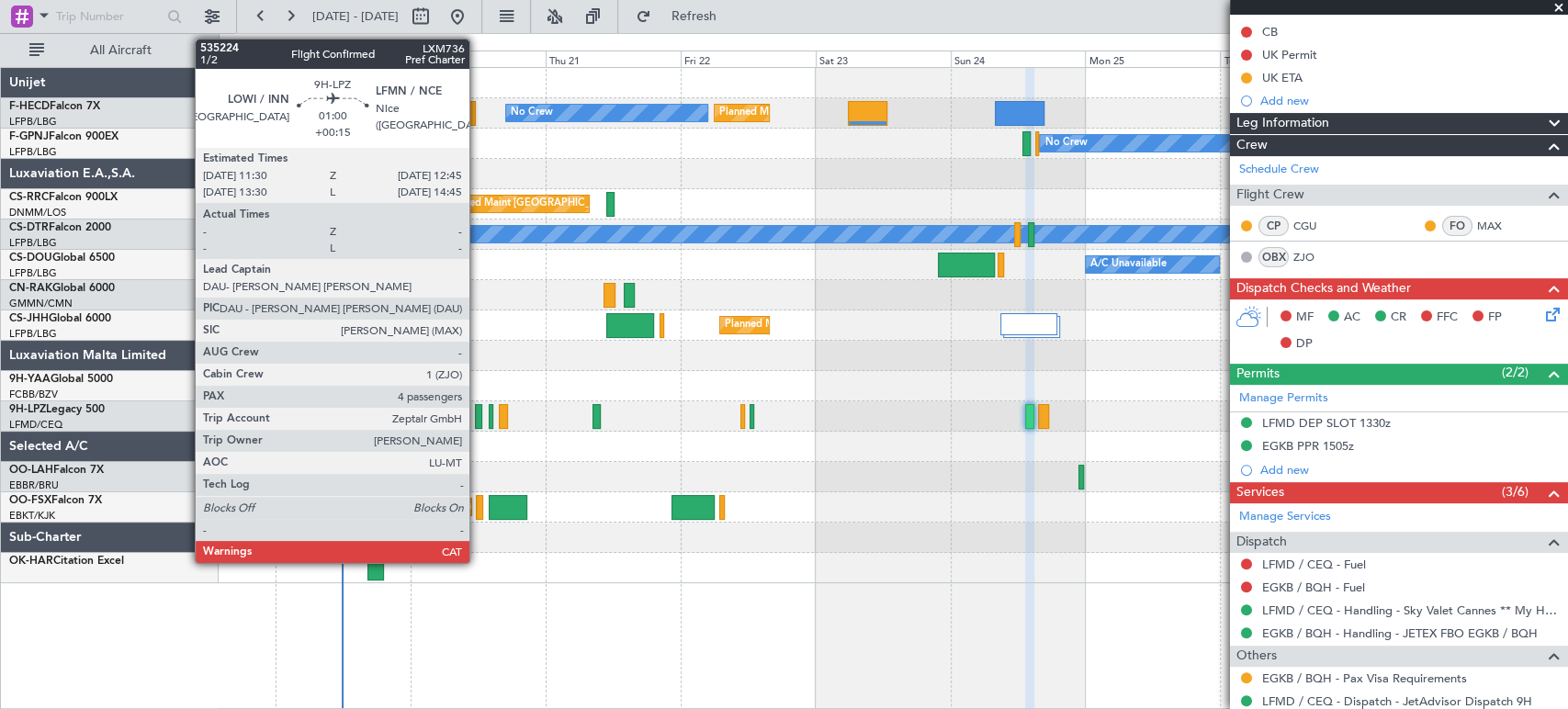
click at [478, 414] on div at bounding box center [478, 416] width 7 height 25
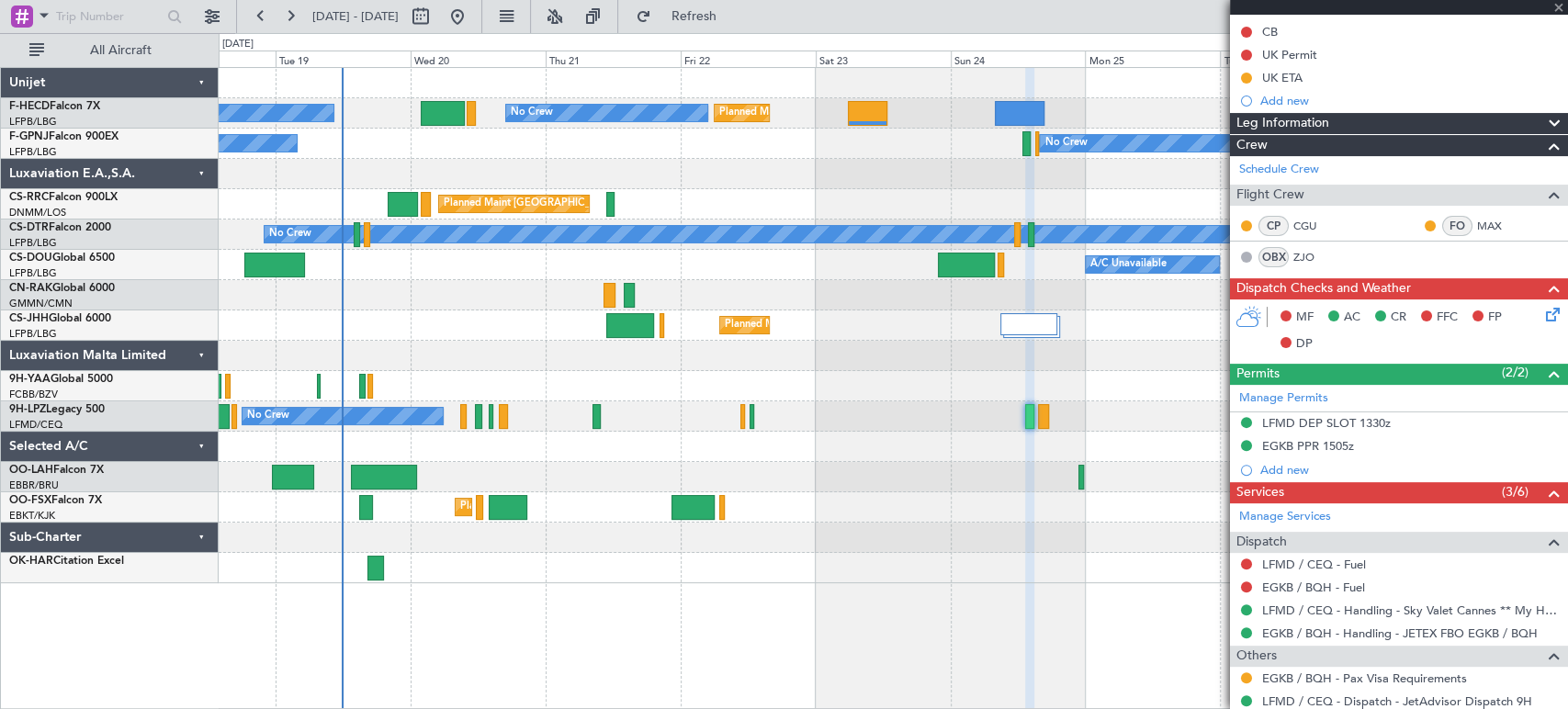
type input "+00:15"
type input "4"
